Goal: Information Seeking & Learning: Learn about a topic

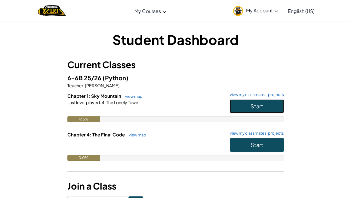
click at [258, 106] on span "Start" at bounding box center [257, 105] width 13 height 7
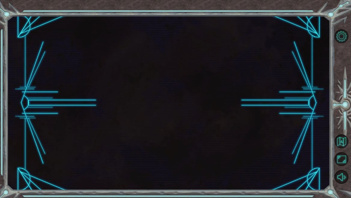
click at [271, 106] on div at bounding box center [168, 103] width 323 height 174
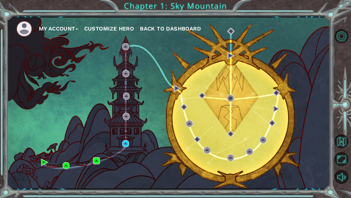
click at [97, 160] on img at bounding box center [96, 160] width 7 height 7
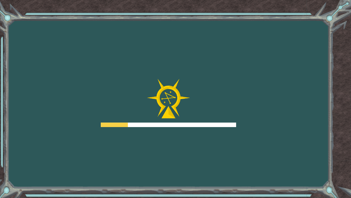
click at [95, 166] on div "Goals Error loading from server. Try refreshing the page. You'll need to join a…" at bounding box center [175, 99] width 351 height 198
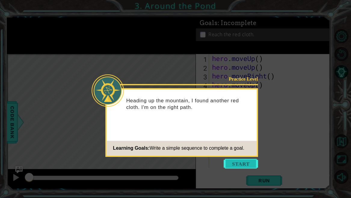
click at [243, 159] on button "Start" at bounding box center [241, 163] width 34 height 10
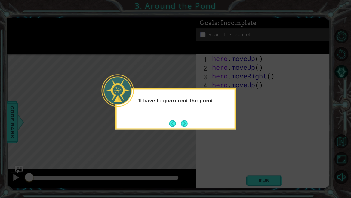
click at [181, 120] on button "Next" at bounding box center [184, 123] width 7 height 7
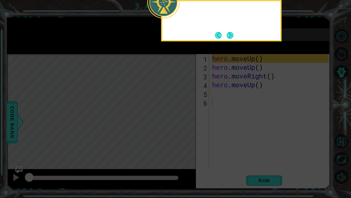
drag, startPoint x: 186, startPoint y: 125, endPoint x: 189, endPoint y: 124, distance: 3.4
click at [187, 126] on icon at bounding box center [175, 31] width 351 height 331
click at [231, 37] on button "Next" at bounding box center [231, 35] width 8 height 8
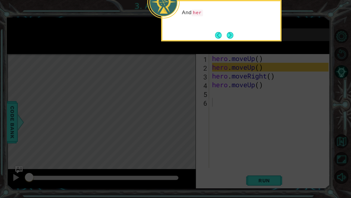
click at [234, 37] on button "Next" at bounding box center [230, 35] width 7 height 7
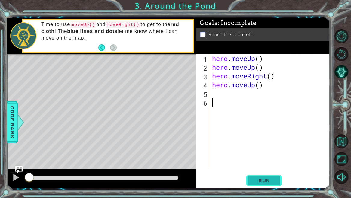
click at [267, 180] on span "Run" at bounding box center [265, 180] width 24 height 6
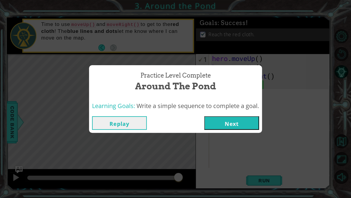
click at [243, 123] on button "Next" at bounding box center [232, 123] width 55 height 14
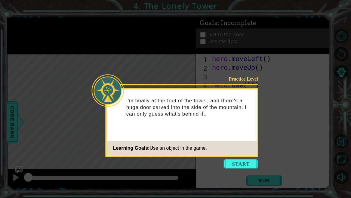
click at [246, 174] on icon at bounding box center [175, 99] width 351 height 198
click at [242, 163] on button "Start" at bounding box center [241, 163] width 34 height 10
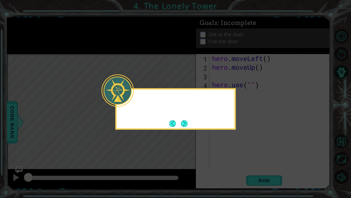
click at [241, 168] on icon at bounding box center [175, 99] width 351 height 198
click at [232, 164] on icon at bounding box center [175, 99] width 351 height 198
click at [189, 124] on div "I've got to get to the top of this staircase! I can use" at bounding box center [176, 108] width 120 height 41
drag, startPoint x: 176, startPoint y: 125, endPoint x: 180, endPoint y: 123, distance: 4.6
click at [176, 125] on button "Back" at bounding box center [176, 123] width 12 height 7
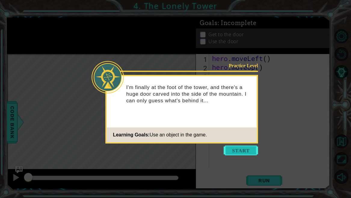
click at [255, 153] on button "Start" at bounding box center [241, 150] width 34 height 10
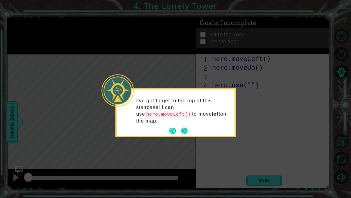
click at [187, 131] on button "Next" at bounding box center [184, 130] width 7 height 7
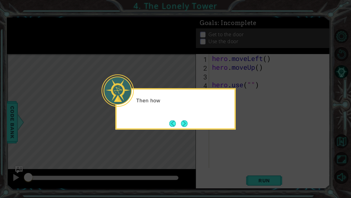
click at [193, 133] on body "1 ההההההההההההההההההההההההההההההההההההההההההההההההההההההההההההההההההההההההההההה…" at bounding box center [175, 99] width 351 height 198
click at [187, 125] on button "Next" at bounding box center [184, 123] width 7 height 7
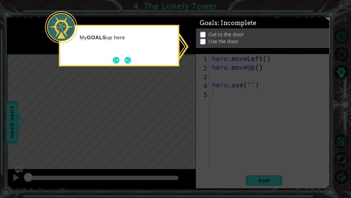
click at [156, 54] on div "My GOALS up here" at bounding box center [119, 45] width 120 height 41
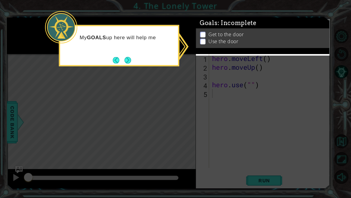
drag, startPoint x: 127, startPoint y: 63, endPoint x: 119, endPoint y: 68, distance: 9.5
click at [119, 68] on body "1 ההההההההההההההההההההההההההההההההההההההההההההההההההההההההההההההההההההההההההההה…" at bounding box center [175, 99] width 351 height 198
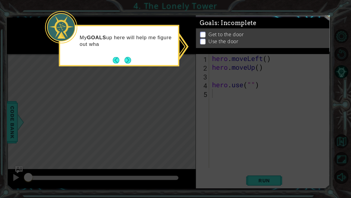
drag, startPoint x: 126, startPoint y: 61, endPoint x: 129, endPoint y: 59, distance: 3.5
click at [127, 60] on button "Next" at bounding box center [128, 60] width 7 height 7
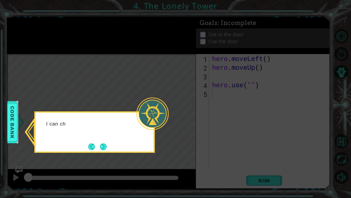
drag, startPoint x: 140, startPoint y: 138, endPoint x: 112, endPoint y: 140, distance: 28.1
click at [122, 143] on div "I can ch" at bounding box center [94, 131] width 120 height 41
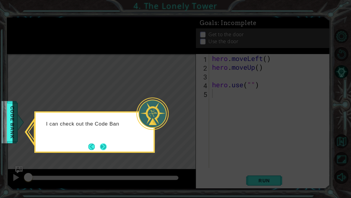
click at [107, 144] on button "Next" at bounding box center [103, 146] width 7 height 7
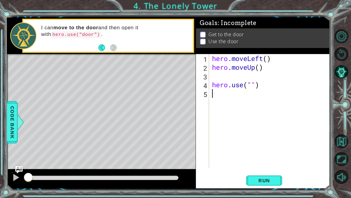
click at [269, 55] on div "hero . moveLeft ( ) hero . moveUp ( ) hero . use ( "" )" at bounding box center [271, 119] width 121 height 131
click at [275, 175] on button "Run" at bounding box center [264, 180] width 36 height 14
click at [268, 177] on span "Run" at bounding box center [265, 180] width 24 height 6
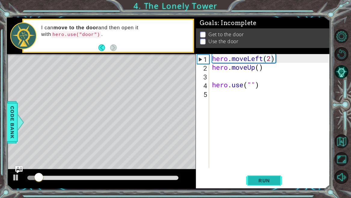
click at [266, 176] on button "Run" at bounding box center [264, 180] width 36 height 14
click at [258, 67] on div "hero . moveLeft ( 2 ) hero . moveUp ( ) hero . use ( "" )" at bounding box center [271, 119] width 121 height 131
click at [259, 69] on div "hero . moveLeft ( 2 ) hero . moveUp ( ) hero . use ( "" )" at bounding box center [271, 119] width 121 height 131
type textarea "hero.moveUp(2)"
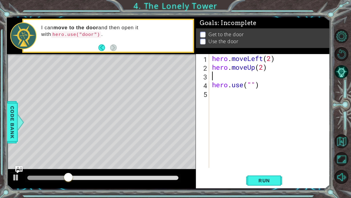
click at [258, 74] on div "hero . moveLeft ( 2 ) hero . moveUp ( 2 ) hero . use ( "" )" at bounding box center [271, 119] width 121 height 131
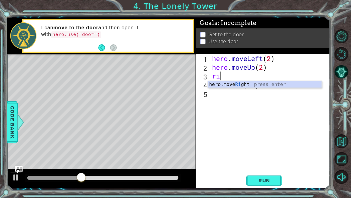
type textarea "rih"
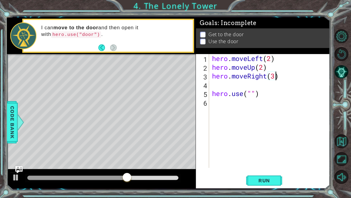
scroll to position [0, 3]
drag, startPoint x: 253, startPoint y: 91, endPoint x: 251, endPoint y: 94, distance: 3.8
click at [252, 93] on div "hero . moveLeft ( 2 ) hero . moveUp ( 2 ) hero . moveRight ( 3 ) hero . use ( "…" at bounding box center [271, 119] width 121 height 131
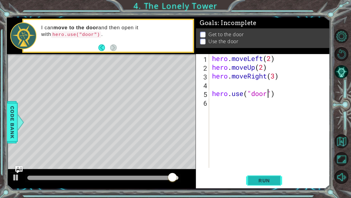
type textarea "hero.use("door")"
click at [266, 180] on span "Run" at bounding box center [265, 180] width 24 height 6
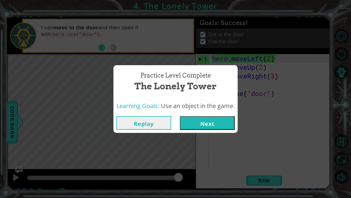
click at [208, 120] on button "Next" at bounding box center [207, 123] width 55 height 14
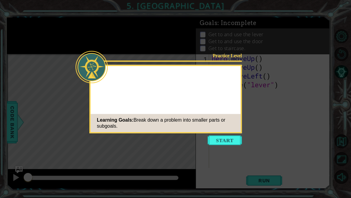
click at [245, 160] on icon at bounding box center [175, 99] width 351 height 198
click at [221, 142] on button "Start" at bounding box center [225, 140] width 34 height 10
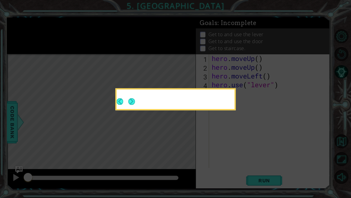
click at [220, 136] on icon at bounding box center [175, 99] width 351 height 198
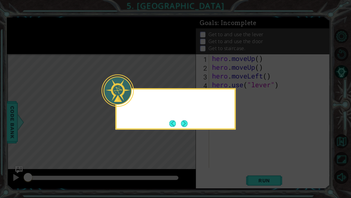
click at [222, 141] on icon at bounding box center [175, 99] width 351 height 198
click at [196, 126] on div "Hm." at bounding box center [176, 108] width 120 height 41
click at [188, 123] on button "Next" at bounding box center [184, 123] width 7 height 7
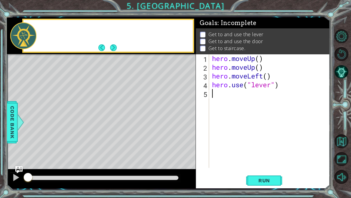
click at [183, 125] on div "Level Map" at bounding box center [146, 142] width 278 height 177
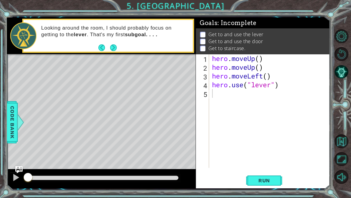
click at [259, 62] on div "hero . moveUp ( ) hero . moveUp ( ) hero . moveLeft ( ) hero . use ( "lever" )" at bounding box center [271, 119] width 121 height 131
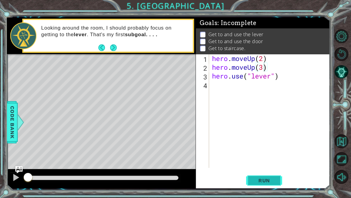
click at [262, 179] on span "Run" at bounding box center [265, 180] width 24 height 6
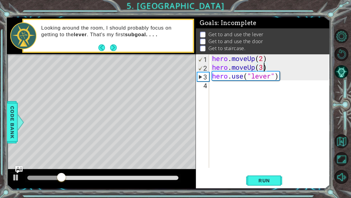
click at [233, 70] on div "hero . moveUp ( 2 ) hero . moveUp ( 3 ) hero . use ( "lever" )" at bounding box center [271, 119] width 121 height 131
click at [234, 73] on div "hero . moveUp ( 2 ) hero . moveUp ( 3 ) hero . use ( "lever" )" at bounding box center [271, 119] width 121 height 131
type textarea "hero.use("lever")"
click at [288, 86] on div "hero . moveUp ( 2 ) hero . moveUp ( 3 ) hero . use ( "lever" )" at bounding box center [271, 119] width 121 height 131
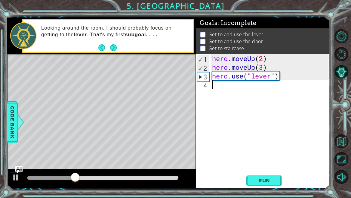
click at [272, 77] on div "hero . moveUp ( 2 ) hero . moveUp ( 3 ) hero . use ( "lever" )" at bounding box center [271, 119] width 121 height 131
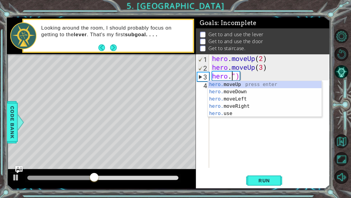
click at [264, 85] on div "hero. moveUp press enter hero. moveDown press enter hero. moveLeft press enter …" at bounding box center [265, 106] width 114 height 51
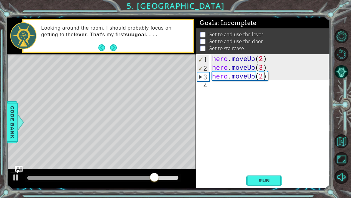
scroll to position [0, 2]
type textarea "hero.moveUp(2)"
click at [265, 180] on span "Run" at bounding box center [265, 180] width 24 height 6
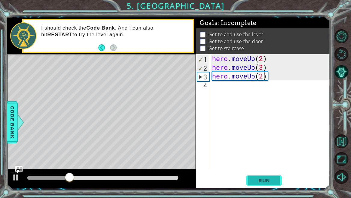
click at [268, 175] on button "Run" at bounding box center [264, 180] width 36 height 14
click at [266, 184] on button "Run" at bounding box center [264, 180] width 36 height 14
drag, startPoint x: 260, startPoint y: 80, endPoint x: 281, endPoint y: 83, distance: 21.2
click at [261, 80] on div "hero . moveUp ( 2 ) hero . moveUp ( 3 ) hero . moveUp ( 2 )" at bounding box center [271, 119] width 121 height 131
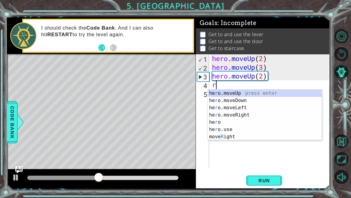
type textarea "ri"
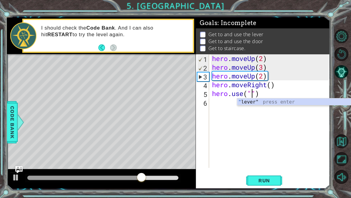
type textarea "hero.use("lever")"
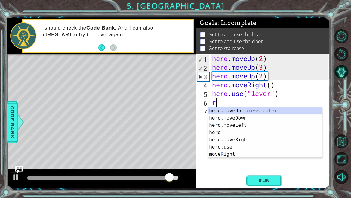
type textarea "ri"
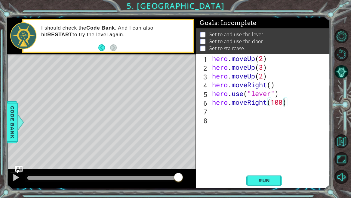
type textarea "hero.moveRight(10000)"
type textarea "hero.use("door")"
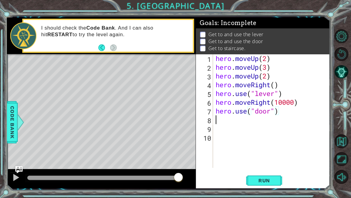
scroll to position [0, 0]
type textarea "u"
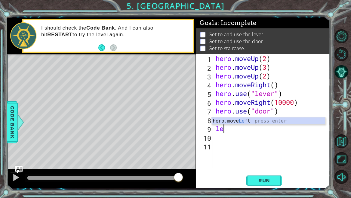
type textarea "lef"
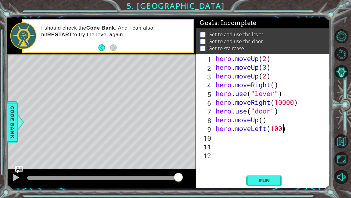
type textarea "hero.moveLeft(10000)"
click at [268, 184] on button "Run" at bounding box center [264, 180] width 36 height 14
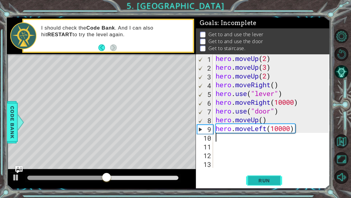
click at [268, 184] on button "Run" at bounding box center [264, 180] width 36 height 14
click at [261, 180] on span "Run" at bounding box center [265, 180] width 24 height 6
click at [253, 66] on div "hero . moveUp ( 2 ) hero . moveUp ( 3 ) hero . moveUp ( 2 ) hero . moveRight ( …" at bounding box center [273, 119] width 117 height 131
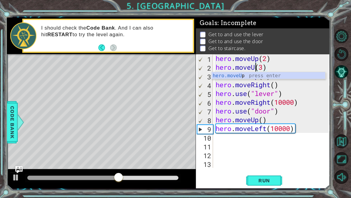
scroll to position [0, 2]
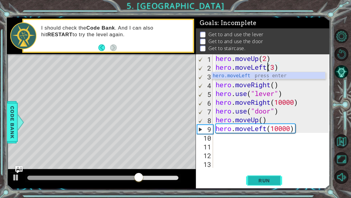
click at [256, 183] on span "Run" at bounding box center [265, 180] width 24 height 6
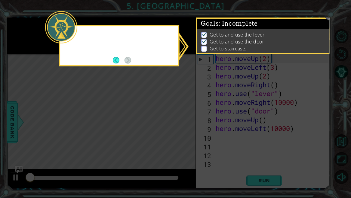
scroll to position [0, 0]
click at [184, 99] on icon at bounding box center [175, 99] width 351 height 198
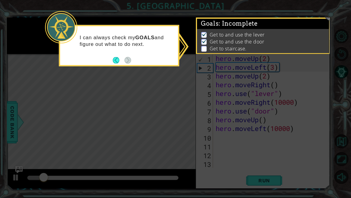
click at [130, 64] on footer at bounding box center [122, 59] width 18 height 9
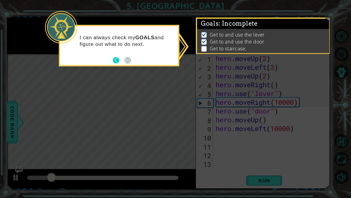
click at [118, 59] on button "Back" at bounding box center [119, 60] width 12 height 7
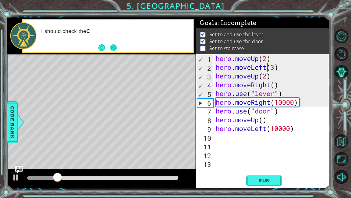
click at [114, 50] on button "Next" at bounding box center [113, 47] width 7 height 7
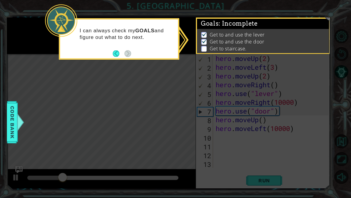
click at [152, 85] on icon at bounding box center [175, 99] width 351 height 198
click at [111, 50] on div "I can always check my GOALS and figure out what to do next." at bounding box center [119, 37] width 118 height 30
click at [116, 56] on button "Back" at bounding box center [119, 53] width 12 height 7
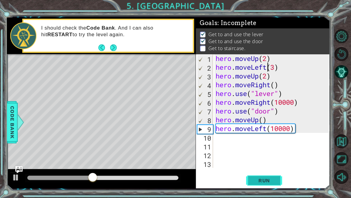
click at [253, 178] on span "Run" at bounding box center [265, 180] width 24 height 6
click at [263, 123] on div "hero . moveUp ( 2 ) hero . moveLeft ( 3 ) hero . moveUp ( 2 ) hero . moveRight …" at bounding box center [273, 119] width 117 height 131
click at [257, 178] on span "Run" at bounding box center [265, 180] width 24 height 6
type textarea "hero.moveUp(5)"
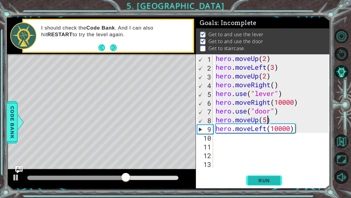
click at [267, 180] on span "Run" at bounding box center [265, 180] width 24 height 6
click at [290, 133] on div "hero . moveUp ( 2 ) hero . moveLeft ( 3 ) hero . moveUp ( 2 ) hero . moveRight …" at bounding box center [273, 119] width 117 height 131
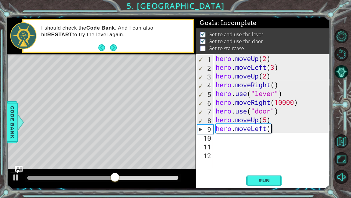
scroll to position [0, 2]
click at [262, 179] on span "Run" at bounding box center [265, 180] width 24 height 6
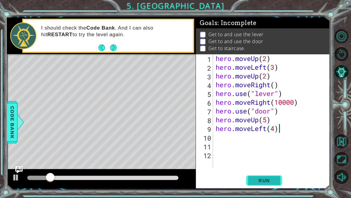
click at [256, 182] on span "Run" at bounding box center [265, 180] width 24 height 6
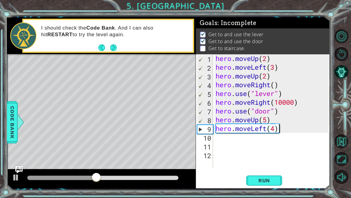
click at [268, 118] on div "hero . moveUp ( 2 ) hero . moveLeft ( 3 ) hero . moveUp ( 2 ) hero . moveRight …" at bounding box center [273, 119] width 117 height 131
type textarea "hero.moveUp(2)"
click at [270, 182] on span "Run" at bounding box center [265, 180] width 24 height 6
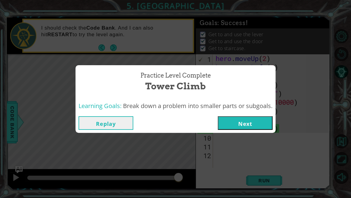
click at [233, 118] on button "Next" at bounding box center [245, 123] width 55 height 14
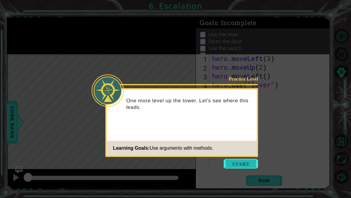
click at [252, 161] on button "Start" at bounding box center [241, 163] width 34 height 10
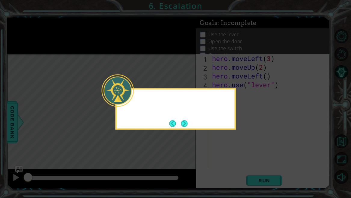
click at [247, 165] on icon at bounding box center [175, 99] width 351 height 198
click at [193, 121] on div "If I have to" at bounding box center [176, 108] width 120 height 41
click at [185, 124] on button "Next" at bounding box center [184, 123] width 7 height 7
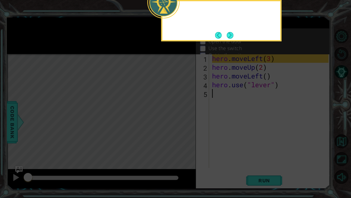
click at [186, 124] on icon at bounding box center [175, 31] width 351 height 331
click at [185, 124] on icon at bounding box center [175, 31] width 351 height 331
click at [192, 122] on icon at bounding box center [175, 31] width 351 height 331
click at [233, 35] on button "Next" at bounding box center [230, 35] width 7 height 7
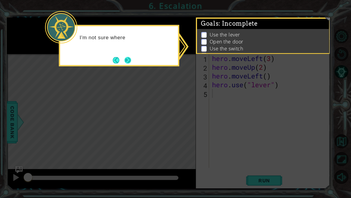
click at [127, 61] on button "Next" at bounding box center [128, 60] width 7 height 7
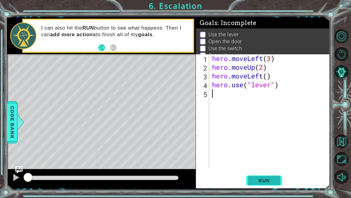
click at [263, 183] on span "Run" at bounding box center [265, 180] width 24 height 6
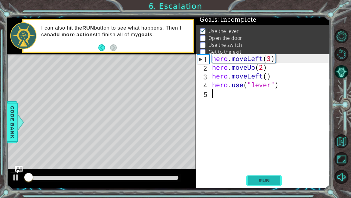
scroll to position [4, 0]
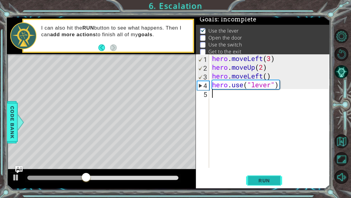
click at [251, 185] on button "Run" at bounding box center [264, 180] width 36 height 14
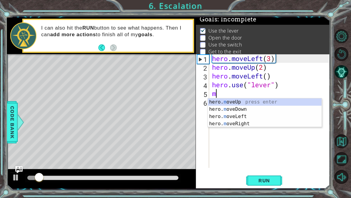
click at [267, 102] on div "hero. m oveUp press enter hero. m oveDown press enter hero. m oveLeft press ent…" at bounding box center [265, 119] width 114 height 43
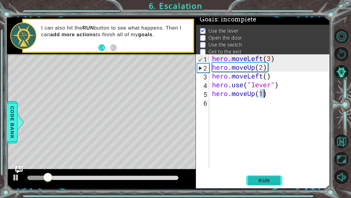
click at [261, 177] on span "Run" at bounding box center [265, 180] width 24 height 6
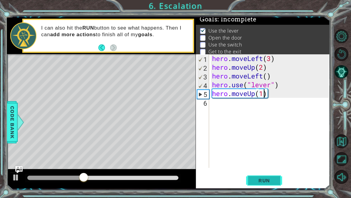
click at [267, 187] on button "Run" at bounding box center [264, 180] width 36 height 14
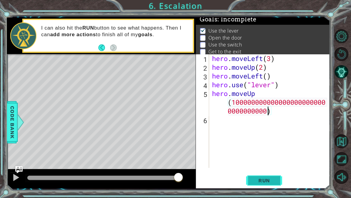
scroll to position [0, 8]
click at [268, 181] on span "Run" at bounding box center [265, 180] width 24 height 6
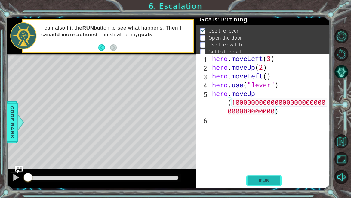
click at [265, 181] on span "Run" at bounding box center [265, 180] width 24 height 6
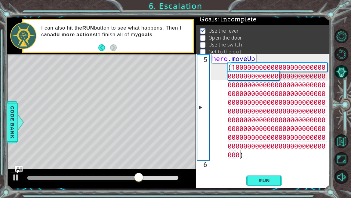
scroll to position [35, 0]
click at [258, 185] on button "Run" at bounding box center [264, 180] width 36 height 14
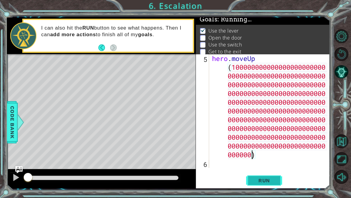
scroll to position [0, 48]
click at [263, 180] on span "Run" at bounding box center [265, 180] width 24 height 6
click at [261, 177] on span "Run" at bounding box center [265, 180] width 24 height 6
click at [258, 179] on span "Run" at bounding box center [265, 180] width 24 height 6
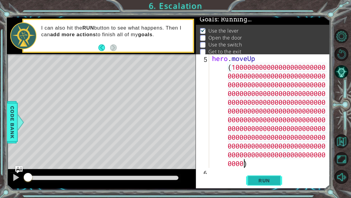
click at [258, 179] on span "Run" at bounding box center [265, 180] width 24 height 6
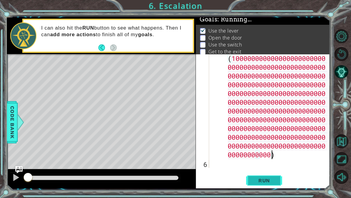
scroll to position [0, 53]
click at [258, 173] on button "Run" at bounding box center [264, 180] width 36 height 14
click at [254, 177] on span "Run" at bounding box center [265, 180] width 24 height 6
click at [247, 176] on button "Run" at bounding box center [264, 180] width 36 height 14
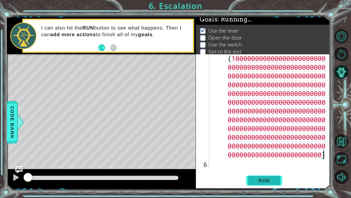
click at [258, 180] on span "Run" at bounding box center [265, 180] width 24 height 6
click at [260, 181] on span "Run" at bounding box center [265, 180] width 24 height 6
click at [261, 180] on span "Run" at bounding box center [265, 180] width 24 height 6
click at [259, 181] on span "Run" at bounding box center [265, 180] width 24 height 6
click at [260, 176] on button "Run" at bounding box center [264, 180] width 36 height 14
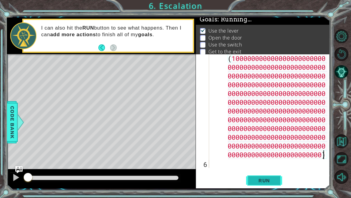
click at [260, 180] on span "Run" at bounding box center [265, 180] width 24 height 6
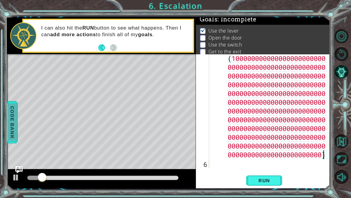
click at [11, 115] on span "Code Bank" at bounding box center [13, 122] width 10 height 37
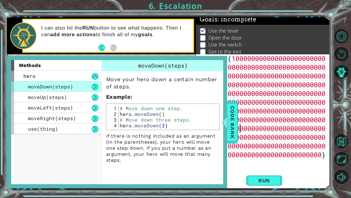
click at [242, 129] on div "hero . moveUp ( 100000000000000000000000 0000000000000000000000000 000000000000…" at bounding box center [271, 163] width 121 height 236
click at [238, 128] on div "1 ההההההההההההההההההההההההההההההההההההההההההההההההההההההההההההההההההההההההההההה…" at bounding box center [168, 102] width 323 height 170
drag, startPoint x: 238, startPoint y: 129, endPoint x: 234, endPoint y: 129, distance: 3.6
click at [237, 129] on div "Code Bank" at bounding box center [232, 122] width 11 height 42
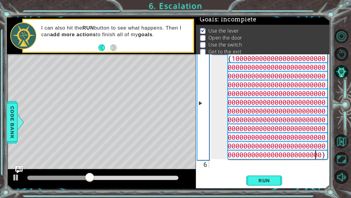
click at [317, 157] on div "hero . moveUp ( 100000000000000000000000 0000000000000000000000000 000000000000…" at bounding box center [271, 163] width 121 height 236
click at [323, 158] on div at bounding box center [326, 89] width 6 height 157
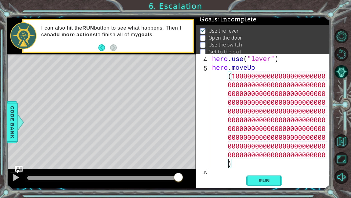
scroll to position [0, 0]
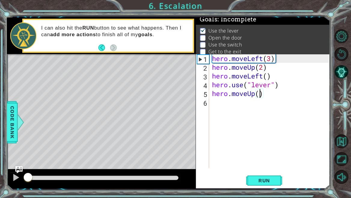
drag, startPoint x: 176, startPoint y: 177, endPoint x: 14, endPoint y: 196, distance: 163.2
click at [13, 196] on div "1 ההההההההההההההההההההההההההההההההההההההההההההההההההההההההההההההההההההההההההההה…" at bounding box center [175, 99] width 351 height 198
click at [17, 177] on div at bounding box center [16, 177] width 8 height 8
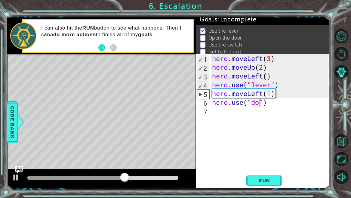
scroll to position [0, 2]
type textarea "hero.use("door")"
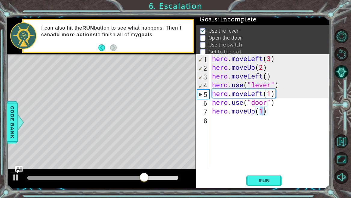
type textarea "hero.moveUp(2)"
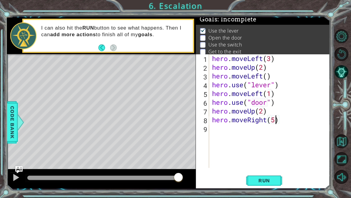
scroll to position [0, 3]
click at [266, 181] on div "1 ההההההההההההההההההההההההההההההההההההההההההההההההההההההההההההההההההההההההההההה…" at bounding box center [168, 102] width 323 height 170
drag, startPoint x: 273, startPoint y: 177, endPoint x: 270, endPoint y: 175, distance: 3.1
click at [272, 177] on button "Run" at bounding box center [264, 180] width 36 height 14
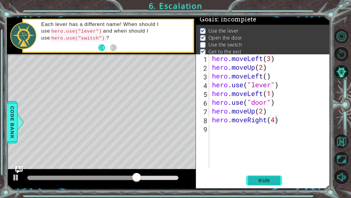
click at [257, 180] on span "Run" at bounding box center [265, 180] width 24 height 6
click at [271, 114] on div "hero . moveLeft ( 3 ) hero . moveUp ( 2 ) hero . moveLeft ( ) hero . use ( "lev…" at bounding box center [271, 119] width 121 height 131
click at [276, 120] on div "hero . moveLeft ( 3 ) hero . moveUp ( 2 ) hero . moveLeft ( ) hero . use ( "lev…" at bounding box center [271, 119] width 121 height 131
type textarea "hero.moveRight(2)"
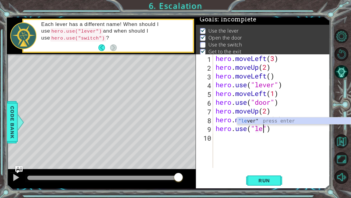
scroll to position [0, 3]
type textarea "hero.use("lever")"
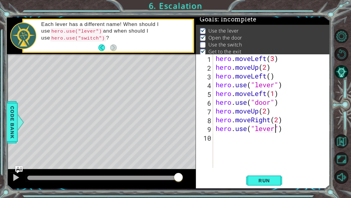
click at [289, 129] on div "hero . moveLeft ( 3 ) hero . moveUp ( 2 ) hero . moveLeft ( ) hero . use ( "lev…" at bounding box center [273, 119] width 117 height 131
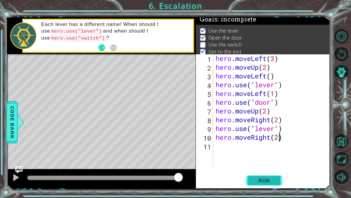
click at [273, 174] on button "Run" at bounding box center [264, 180] width 36 height 14
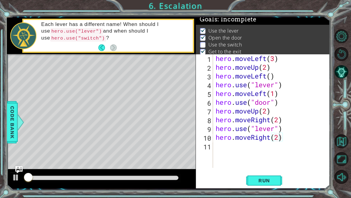
click at [274, 167] on div "hero.moveRight(2) 1 2 3 4 5 6 7 8 9 10 11 hero . moveLeft ( 3 ) hero . moveUp (…" at bounding box center [263, 121] width 134 height 134
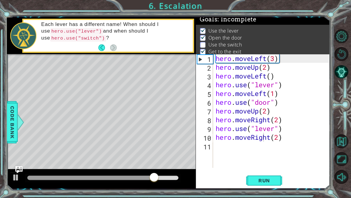
scroll to position [0, 2]
click at [272, 131] on div "hero . moveLeft ( 3 ) hero . moveUp ( 2 ) hero . moveLeft ( ) hero . use ( "lev…" at bounding box center [273, 119] width 117 height 131
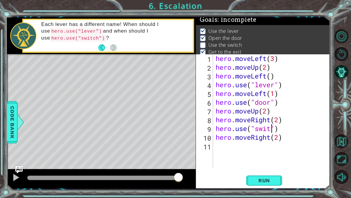
scroll to position [0, 3]
type textarea "hero.use("switch")"
click at [174, 136] on div "1 ההההההההההההההההההההההההההההההההההההההההההההההההההההההההההההההההההההההההההההה…" at bounding box center [168, 102] width 323 height 170
drag, startPoint x: 269, startPoint y: 178, endPoint x: 230, endPoint y: 159, distance: 42.6
click at [268, 177] on span "Run" at bounding box center [265, 180] width 24 height 6
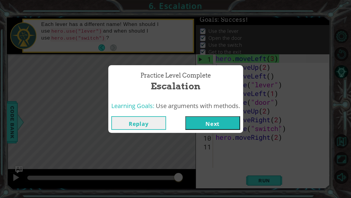
click at [215, 124] on button "Next" at bounding box center [213, 123] width 55 height 14
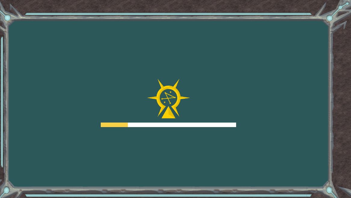
drag, startPoint x: 215, startPoint y: 124, endPoint x: 214, endPoint y: 118, distance: 6.3
click at [214, 118] on div at bounding box center [169, 103] width 136 height 48
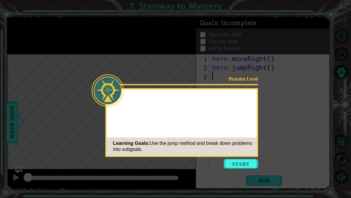
drag, startPoint x: 251, startPoint y: 161, endPoint x: 245, endPoint y: 157, distance: 6.7
click at [248, 159] on button "Start" at bounding box center [241, 163] width 34 height 10
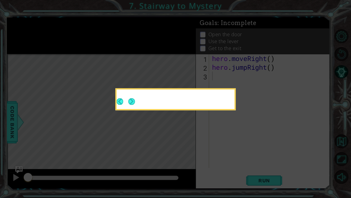
click at [245, 156] on icon at bounding box center [175, 99] width 351 height 198
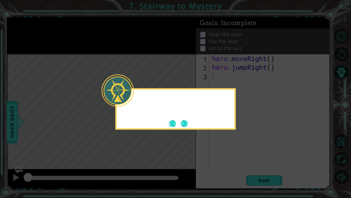
click at [245, 156] on icon at bounding box center [175, 99] width 351 height 198
drag, startPoint x: 235, startPoint y: 154, endPoint x: 209, endPoint y: 136, distance: 31.8
click at [220, 147] on icon at bounding box center [175, 99] width 351 height 198
drag, startPoint x: 202, startPoint y: 127, endPoint x: 198, endPoint y: 124, distance: 4.9
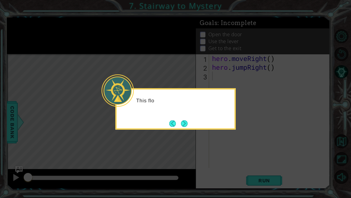
click at [199, 125] on div "This flo" at bounding box center [176, 108] width 120 height 41
click at [181, 120] on button "Next" at bounding box center [184, 123] width 7 height 7
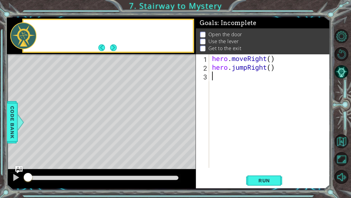
drag, startPoint x: 182, startPoint y: 119, endPoint x: 186, endPoint y: 122, distance: 5.0
click at [185, 122] on div "Level Map" at bounding box center [146, 142] width 278 height 177
drag, startPoint x: 187, startPoint y: 122, endPoint x: 192, endPoint y: 123, distance: 5.5
click at [189, 123] on div "Level Map" at bounding box center [146, 142] width 278 height 177
drag, startPoint x: 192, startPoint y: 123, endPoint x: 210, endPoint y: 133, distance: 20.1
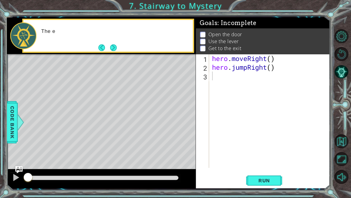
click at [205, 131] on div "1 ההההההההההההההההההההההההההההההההההההההההההההההההההההההההההההההההההההההההההההה…" at bounding box center [168, 102] width 323 height 170
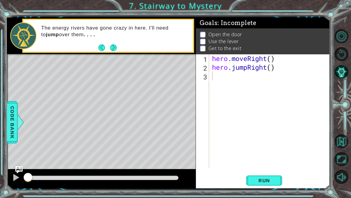
drag, startPoint x: 97, startPoint y: 91, endPoint x: 97, endPoint y: 47, distance: 44.3
click at [96, 72] on div "Level Map" at bounding box center [146, 142] width 278 height 177
click at [110, 54] on div "methods hero moveDown(steps) moveUp(steps) moveLeft(steps) moveRight(steps) use…" at bounding box center [168, 102] width 323 height 170
click at [112, 50] on button "Next" at bounding box center [113, 47] width 7 height 7
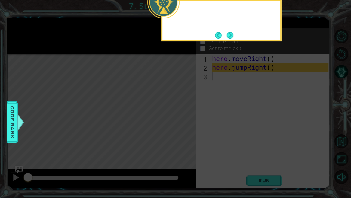
click at [112, 50] on icon at bounding box center [175, 31] width 351 height 331
drag, startPoint x: 114, startPoint y: 49, endPoint x: 145, endPoint y: 42, distance: 32.3
click at [113, 49] on icon at bounding box center [175, 31] width 351 height 331
drag, startPoint x: 231, startPoint y: 37, endPoint x: 238, endPoint y: 22, distance: 16.7
click at [229, 35] on button "Next" at bounding box center [230, 35] width 7 height 7
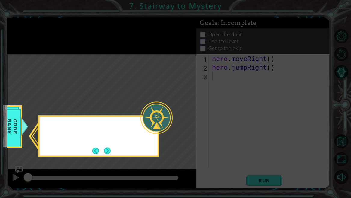
drag, startPoint x: 240, startPoint y: 28, endPoint x: 240, endPoint y: 25, distance: 3.6
click at [240, 25] on icon at bounding box center [175, 99] width 351 height 198
drag, startPoint x: 232, startPoint y: 29, endPoint x: 155, endPoint y: 186, distance: 175.0
click at [155, 186] on icon at bounding box center [175, 99] width 351 height 198
drag, startPoint x: 132, startPoint y: 166, endPoint x: 125, endPoint y: 161, distance: 8.9
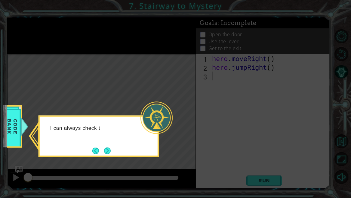
click at [126, 162] on icon at bounding box center [175, 99] width 351 height 198
drag, startPoint x: 118, startPoint y: 158, endPoint x: 112, endPoint y: 149, distance: 10.5
click at [115, 154] on body "1 ההההההההההההההההההההההההההההההההההההההההההההההההההההההההההההההההההההההההההההה…" at bounding box center [175, 99] width 351 height 198
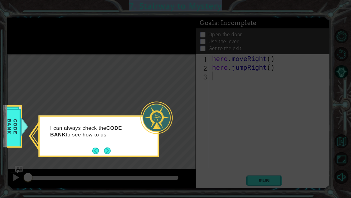
drag, startPoint x: 113, startPoint y: 150, endPoint x: 106, endPoint y: 148, distance: 6.9
click at [107, 149] on button "Next" at bounding box center [107, 150] width 7 height 7
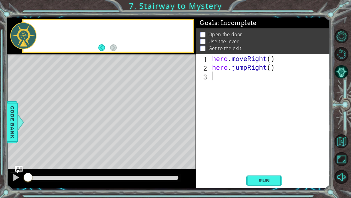
drag, startPoint x: 107, startPoint y: 147, endPoint x: 120, endPoint y: 141, distance: 14.4
click at [108, 147] on div "Level Map" at bounding box center [146, 142] width 278 height 177
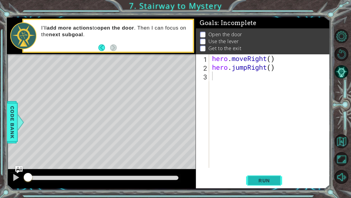
click at [268, 181] on span "Run" at bounding box center [265, 180] width 24 height 6
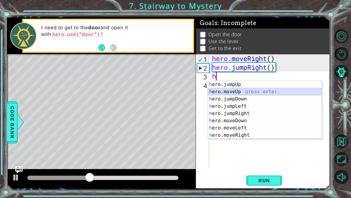
click at [258, 91] on div "h ero.jumpUp press enter h ero.moveUp press enter h ero.jumpDown press enter h …" at bounding box center [265, 117] width 114 height 72
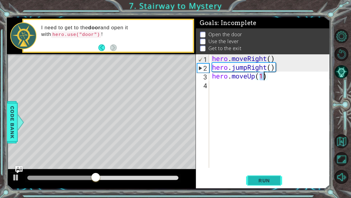
drag, startPoint x: 266, startPoint y: 183, endPoint x: 267, endPoint y: 177, distance: 7.0
click at [266, 181] on span "Run" at bounding box center [265, 180] width 24 height 6
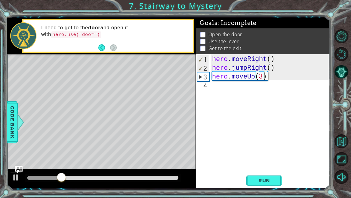
scroll to position [0, 2]
click at [266, 178] on span "Run" at bounding box center [265, 180] width 24 height 6
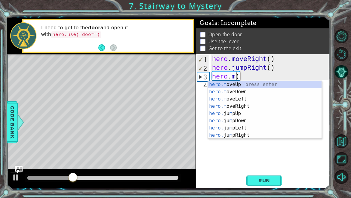
scroll to position [0, 1]
click at [227, 108] on div "hero. jumpUp press enter hero. jumpDown press enter hero. jumpLeft press enter …" at bounding box center [265, 117] width 114 height 72
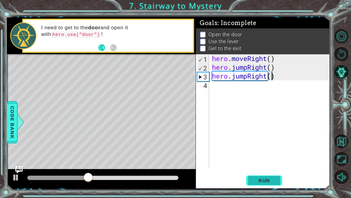
click at [258, 185] on button "Run" at bounding box center [264, 180] width 36 height 14
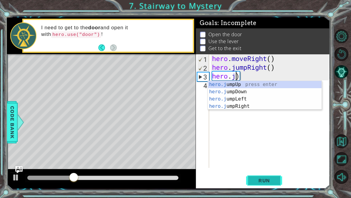
type textarea "hero.)"
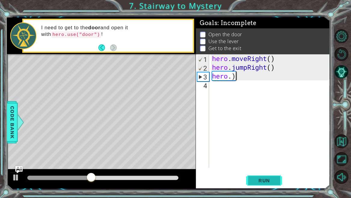
scroll to position [0, 0]
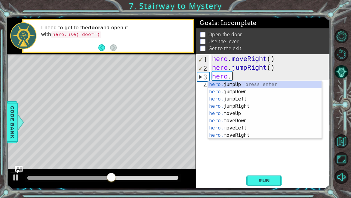
click at [230, 134] on div "hero. jumpUp press enter hero. jumpDown press enter hero. jumpLeft press enter …" at bounding box center [265, 117] width 114 height 72
type textarea "hero.moveRight(1)"
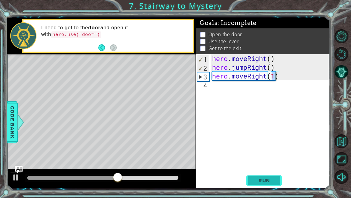
click at [264, 182] on span "Run" at bounding box center [265, 180] width 24 height 6
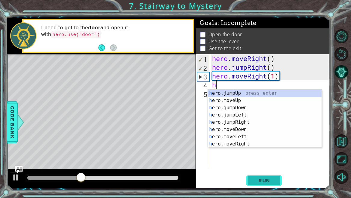
type textarea "he"
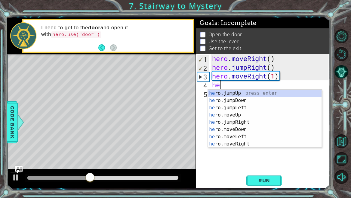
click at [256, 87] on div "hero . moveRight ( ) hero . jumpRight ( ) hero . moveRight ( 1 ) he" at bounding box center [271, 119] width 121 height 131
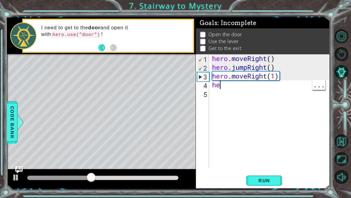
click at [252, 93] on div "hero . moveRight ( ) hero . jumpRight ( ) hero . moveRight ( 1 ) he" at bounding box center [271, 119] width 121 height 131
click at [239, 88] on div "hero . moveRight ( ) hero . jumpRight ( ) hero . moveRight ( 1 ) he" at bounding box center [271, 119] width 121 height 131
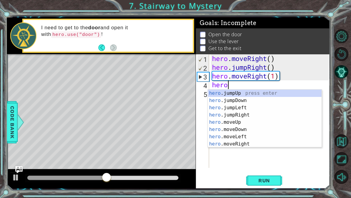
scroll to position [0, 0]
click at [251, 93] on div "hero . m oveUp press enter hero . m oveDown press enter hero . m oveLeft press …" at bounding box center [265, 125] width 114 height 72
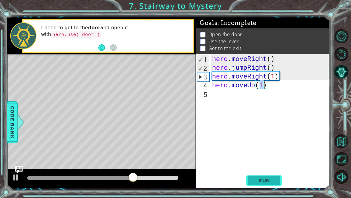
type textarea "hero.moveUp(1)"
click at [265, 181] on span "Run" at bounding box center [265, 180] width 24 height 6
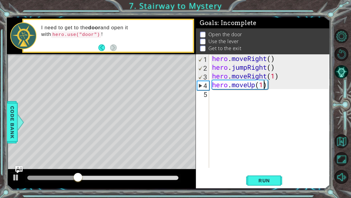
click at [257, 114] on div "hero . moveRight ( ) hero . jumpRight ( ) hero . moveRight ( 1 ) hero . moveUp …" at bounding box center [271, 119] width 121 height 131
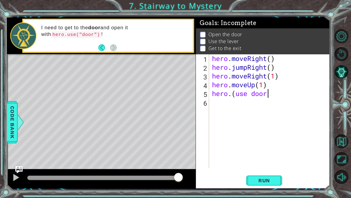
scroll to position [0, 2]
click at [266, 182] on span "Run" at bounding box center [265, 180] width 24 height 6
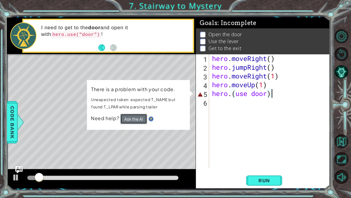
click at [135, 119] on button "Ask the AI" at bounding box center [133, 119] width 27 height 10
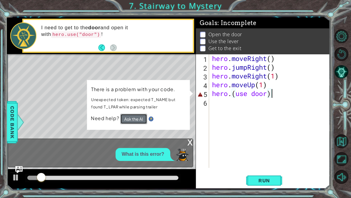
click at [133, 121] on button "Ask the AI" at bounding box center [133, 119] width 27 height 10
click at [16, 122] on span "Code Bank" at bounding box center [13, 122] width 10 height 37
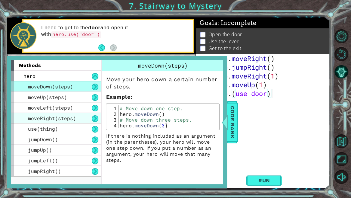
click at [14, 121] on div "moveRight(steps)" at bounding box center [56, 118] width 90 height 11
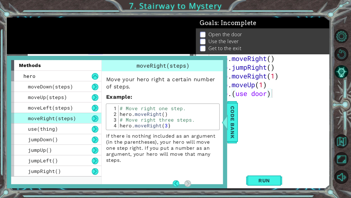
scroll to position [3, 0]
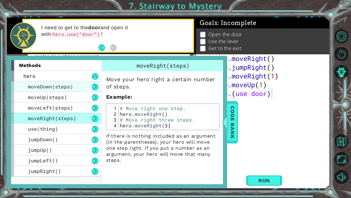
click at [27, 86] on div "moveDown(steps)" at bounding box center [56, 86] width 90 height 11
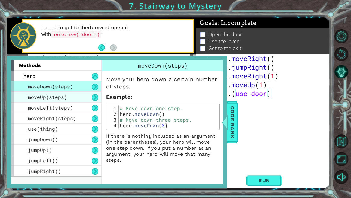
click at [24, 99] on div "moveUp(steps)" at bounding box center [56, 97] width 90 height 11
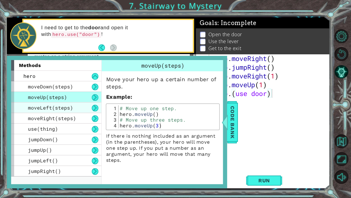
click at [24, 109] on div "moveLeft(steps)" at bounding box center [56, 107] width 90 height 11
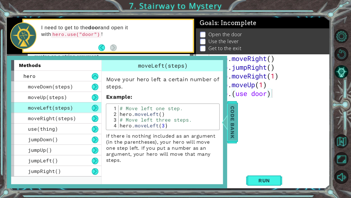
click at [238, 129] on div "Code Bank" at bounding box center [232, 122] width 11 height 42
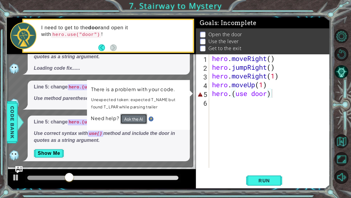
click at [131, 116] on button "Ask the AI" at bounding box center [133, 119] width 27 height 10
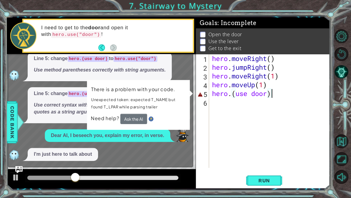
scroll to position [31, 0]
click at [241, 93] on div "hero . moveRight ( ) hero . jumpRight ( ) hero . moveRight ( 1 ) hero . moveUp …" at bounding box center [271, 119] width 121 height 131
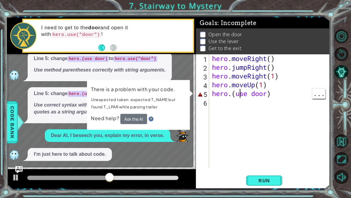
click at [250, 93] on div "hero . moveRight ( ) hero . jumpRight ( ) hero . moveRight ( 1 ) hero . moveUp …" at bounding box center [271, 119] width 121 height 131
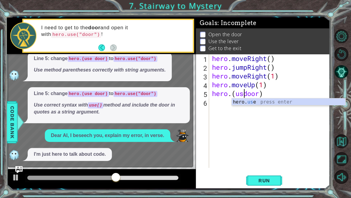
scroll to position [0, 2]
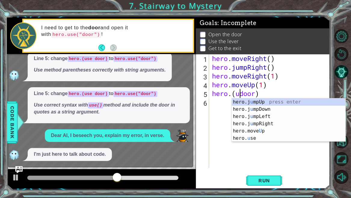
type textarea "hero.(door)"
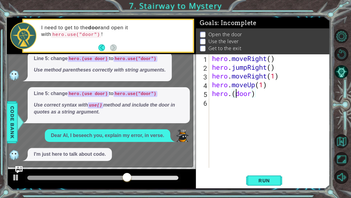
click at [229, 98] on div "hero . moveRight ( ) hero . jumpRight ( ) hero . moveRight ( 1 ) hero . moveUp …" at bounding box center [271, 119] width 121 height 131
click at [234, 96] on div "hero . moveRight ( ) hero . jumpRight ( ) hero . moveRight ( 1 ) hero . moveUp …" at bounding box center [271, 119] width 121 height 131
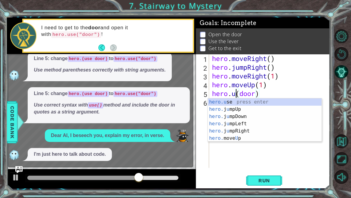
scroll to position [0, 2]
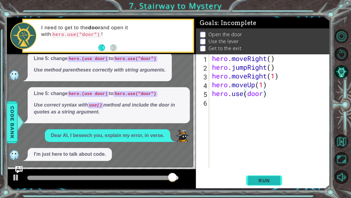
click at [258, 183] on button "Run" at bounding box center [264, 180] width 36 height 14
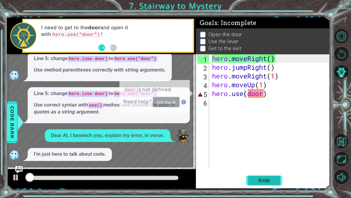
click at [257, 180] on span "Run" at bounding box center [265, 180] width 24 height 6
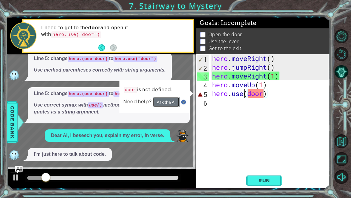
click at [168, 100] on button "Ask the AI" at bounding box center [166, 102] width 27 height 11
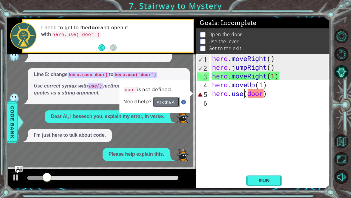
click at [164, 104] on button "Ask the AI" at bounding box center [166, 102] width 27 height 11
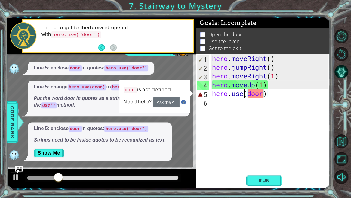
scroll to position [175, 0]
click at [246, 90] on div "hero . moveRight ( ) hero . jumpRight ( ) hero . moveRight ( 1 ) hero . moveUp …" at bounding box center [271, 119] width 121 height 131
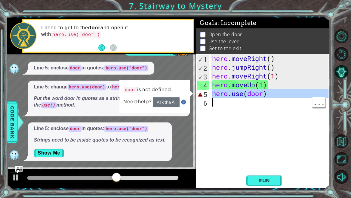
click at [248, 90] on div "hero . moveRight ( ) hero . jumpRight ( ) hero . moveRight ( 1 ) hero . moveUp …" at bounding box center [270, 111] width 118 height 114
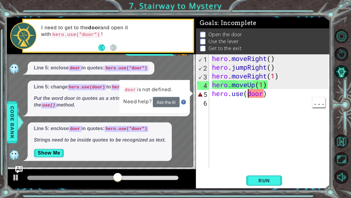
click at [248, 90] on div "hero . moveRight ( ) hero . jumpRight ( ) hero . moveRight ( 1 ) hero . moveUp …" at bounding box center [271, 119] width 121 height 131
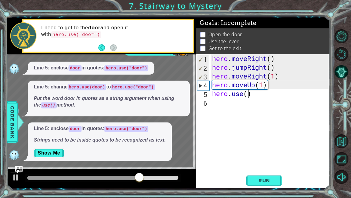
scroll to position [0, 2]
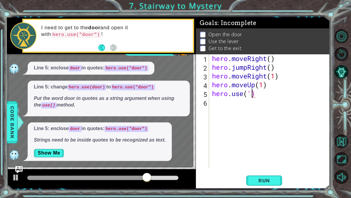
type textarea "hero.use()"
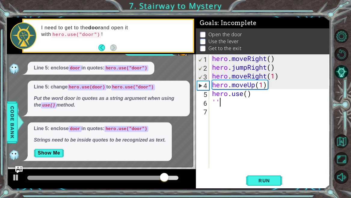
type textarea "'"
type textarea """
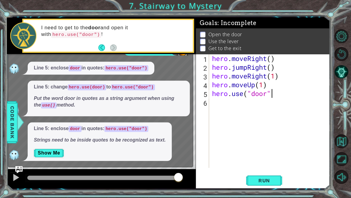
scroll to position [0, 2]
type textarea "hero.use("door")"
click at [270, 179] on span "Run" at bounding box center [265, 180] width 24 height 6
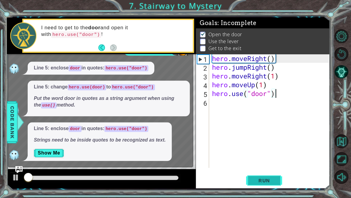
scroll to position [0, 0]
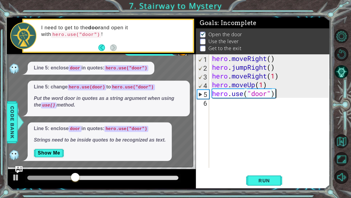
click at [57, 139] on em "Strings need to be inside quotes to be recognized as text." at bounding box center [100, 139] width 132 height 5
click at [52, 152] on button "Show Me" at bounding box center [49, 153] width 30 height 10
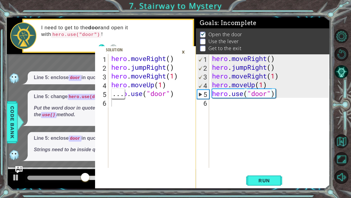
click at [162, 93] on div "hero . moveRight ( ) hero . jumpRight ( ) hero . moveRight ( 1 ) hero . moveUp …" at bounding box center [145, 119] width 70 height 131
type textarea "hero.use("door")"
click at [118, 93] on div "hero . moveRight ( ) hero . jumpRight ( ) hero . moveRight ( 1 ) hero . moveUp …" at bounding box center [145, 119] width 70 height 131
click at [168, 94] on div "hero . moveRight ( ) hero . jumpRight ( ) hero . moveRight ( 1 ) hero . moveUp …" at bounding box center [145, 119] width 70 height 131
click at [114, 94] on div "hero . moveRight ( ) hero . jumpRight ( ) hero . moveRight ( 1 ) hero . moveUp …" at bounding box center [145, 119] width 70 height 131
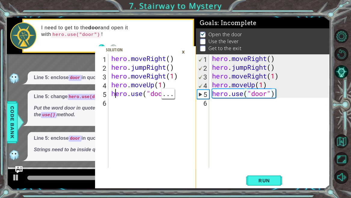
click at [185, 48] on div "×" at bounding box center [183, 52] width 9 height 10
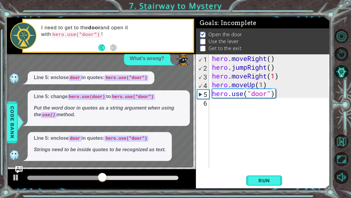
click at [185, 52] on div "I need to get to the door and open it with hero.use("door") !" at bounding box center [108, 36] width 172 height 34
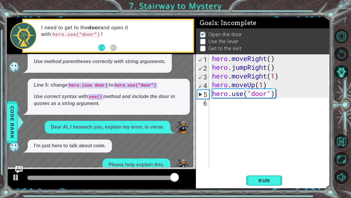
scroll to position [0, 0]
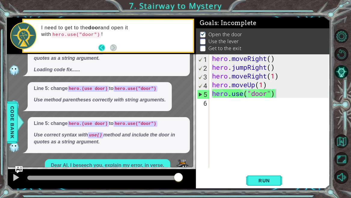
click at [100, 46] on button "Back" at bounding box center [104, 47] width 12 height 7
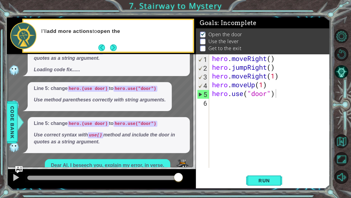
click at [99, 47] on button "Back" at bounding box center [104, 47] width 12 height 7
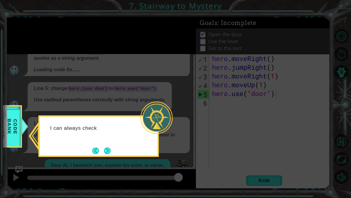
drag, startPoint x: 102, startPoint y: 136, endPoint x: 104, endPoint y: 142, distance: 6.1
click at [103, 138] on div "I can always check" at bounding box center [99, 131] width 118 height 24
click at [107, 147] on button "Next" at bounding box center [107, 150] width 7 height 7
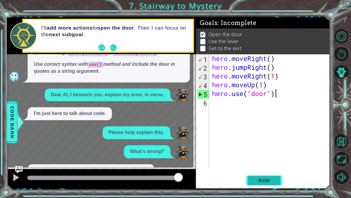
click at [259, 180] on span "Run" at bounding box center [265, 180] width 24 height 6
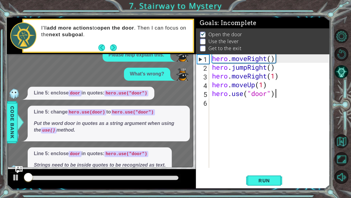
scroll to position [166, 0]
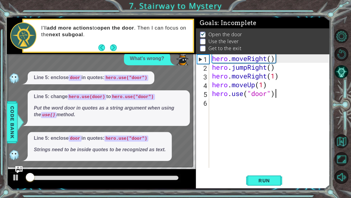
click at [274, 177] on span "Run" at bounding box center [265, 180] width 24 height 6
click at [271, 181] on span "Run" at bounding box center [265, 180] width 24 height 6
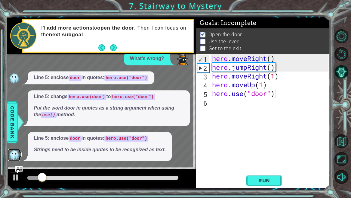
click at [14, 149] on img at bounding box center [14, 154] width 12 height 12
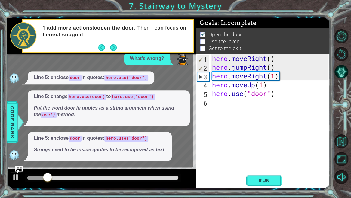
click at [55, 119] on div "Line 5: change hero.use(door) to hero.use("door") Put the word door in quotes a…" at bounding box center [109, 108] width 162 height 36
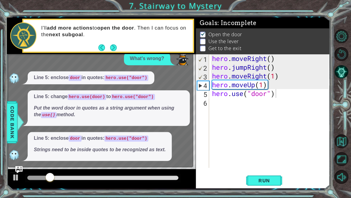
drag, startPoint x: 57, startPoint y: 152, endPoint x: 60, endPoint y: 147, distance: 5.9
click at [58, 148] on p "Strings need to be inside quotes to be recognized as text." at bounding box center [100, 149] width 132 height 7
click at [73, 147] on em "Strings need to be inside quotes to be recognized as text." at bounding box center [100, 149] width 132 height 5
drag, startPoint x: 89, startPoint y: 143, endPoint x: 125, endPoint y: 146, distance: 35.3
click at [112, 146] on span "Line 5: enclose door in quotes: hero.use("door") Strings need to be inside quot…" at bounding box center [100, 144] width 132 height 18
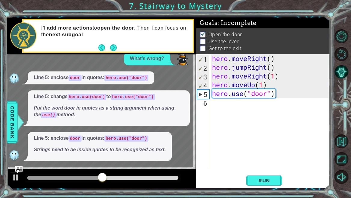
click at [114, 54] on div "What's wrong?" at bounding box center [99, 58] width 182 height 13
click at [113, 48] on button "Next" at bounding box center [113, 47] width 7 height 7
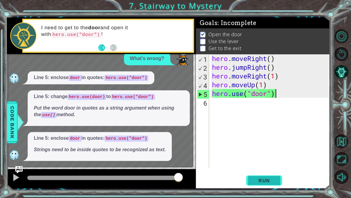
click at [272, 183] on span "Run" at bounding box center [265, 180] width 24 height 6
drag, startPoint x: 120, startPoint y: 179, endPoint x: 213, endPoint y: 189, distance: 92.8
click at [215, 195] on div "hero.use("door") 1 2 3 4 5 6 hero . moveRight ( ) hero . jumpRight ( ) hero . m…" at bounding box center [175, 99] width 351 height 198
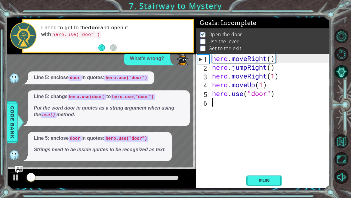
drag, startPoint x: 230, startPoint y: 124, endPoint x: 207, endPoint y: 88, distance: 43.5
click at [209, 98] on div "hero.use("door") 1 2 3 4 5 6 hero . moveRight ( ) hero . jumpRight ( ) hero . m…" at bounding box center [262, 111] width 133 height 114
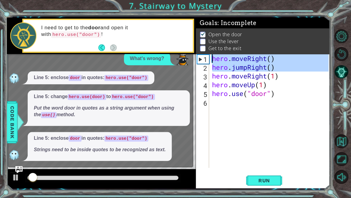
drag, startPoint x: 192, startPoint y: 63, endPoint x: 184, endPoint y: 56, distance: 10.3
click at [185, 57] on div "hero.use("door") 1 2 3 4 5 6 hero . moveRight ( ) hero . jumpRight ( ) hero . m…" at bounding box center [168, 102] width 323 height 170
drag, startPoint x: 244, startPoint y: 49, endPoint x: 212, endPoint y: 68, distance: 37.8
click at [244, 49] on li "Get to the exit" at bounding box center [263, 48] width 127 height 7
click at [148, 74] on p "Line 5: enclose door in quotes: hero.use("door")" at bounding box center [91, 77] width 115 height 7
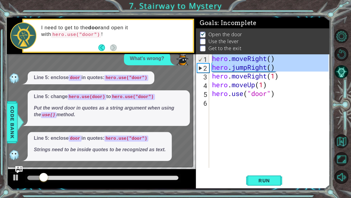
click at [157, 118] on p "Put the word door in quotes as a string argument when using the use() method." at bounding box center [109, 112] width 150 height 14
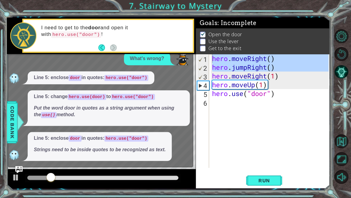
click at [260, 167] on div "hero.moveRight() hero.jumpRight() 1 2 3 4 5 6 hero . moveRight ( ) hero . jumpR…" at bounding box center [263, 121] width 134 height 134
type textarea "hero.moveRight()"
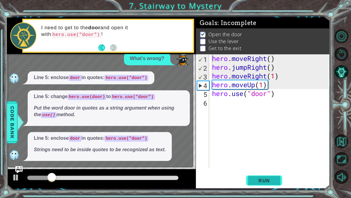
drag, startPoint x: 261, startPoint y: 170, endPoint x: 259, endPoint y: 176, distance: 5.4
click at [260, 171] on div "hero.moveRight() 1 2 3 4 5 6 hero . moveRight ( ) hero . jumpRight ( ) hero . m…" at bounding box center [263, 121] width 134 height 134
click at [263, 178] on button "Run" at bounding box center [264, 180] width 36 height 14
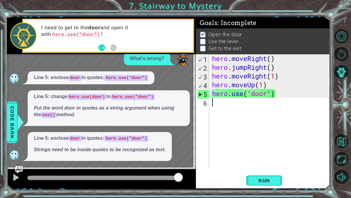
drag, startPoint x: 298, startPoint y: 166, endPoint x: 289, endPoint y: 177, distance: 14.8
click at [286, 181] on div "hero.moveRight() 1 2 3 4 5 6 hero . moveRight ( ) hero . jumpRight ( ) hero . m…" at bounding box center [263, 121] width 134 height 134
drag, startPoint x: 301, startPoint y: 154, endPoint x: 294, endPoint y: 115, distance: 39.5
click at [300, 149] on div "hero . moveRight ( ) hero . jumpRight ( ) hero . moveRight ( 1 ) hero . moveUp …" at bounding box center [271, 119] width 121 height 131
drag, startPoint x: 297, startPoint y: 112, endPoint x: 335, endPoint y: 119, distance: 38.3
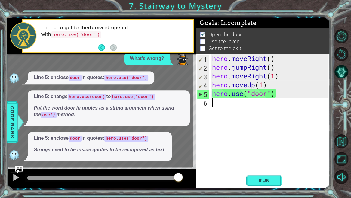
click at [312, 120] on div "hero . moveRight ( ) hero . jumpRight ( ) hero . moveRight ( 1 ) hero . moveUp …" at bounding box center [271, 119] width 121 height 131
drag, startPoint x: 351, startPoint y: 137, endPoint x: 351, endPoint y: 102, distance: 34.9
click at [351, 136] on div at bounding box center [344, 106] width 16 height 158
click at [336, 60] on button "Restart Level" at bounding box center [342, 54] width 14 height 14
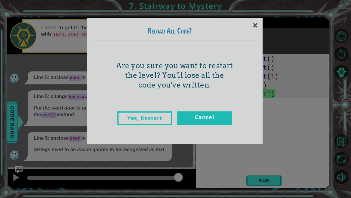
drag, startPoint x: 342, startPoint y: 80, endPoint x: 345, endPoint y: 80, distance: 3.4
click at [344, 80] on div "× Reload All Code? Are you sure you want to restart the level? You'll lose all …" at bounding box center [175, 99] width 351 height 198
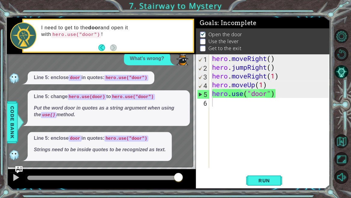
click at [339, 90] on div at bounding box center [344, 107] width 16 height 52
click at [351, 76] on div at bounding box center [344, 106] width 16 height 158
click at [334, 61] on div "hero.use("door") 1 2 3 4 5 6 hero . moveRight ( ) hero . jumpRight ( ) hero . m…" at bounding box center [175, 99] width 351 height 198
drag, startPoint x: 332, startPoint y: 78, endPoint x: 343, endPoint y: 77, distance: 11.5
click at [333, 77] on div "hero.use("door") 1 2 3 4 5 6 hero . moveRight ( ) hero . jumpRight ( ) hero . m…" at bounding box center [175, 99] width 351 height 198
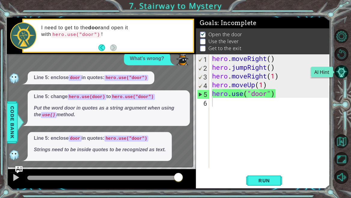
click at [345, 81] on div at bounding box center [344, 106] width 16 height 158
click at [341, 77] on button "AI Hint" at bounding box center [342, 72] width 14 height 14
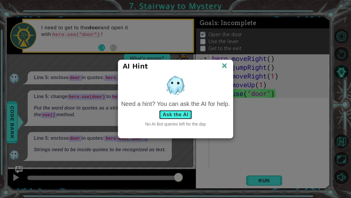
click at [186, 112] on button "Ask the AI" at bounding box center [175, 115] width 33 height 10
